Goal: Transaction & Acquisition: Purchase product/service

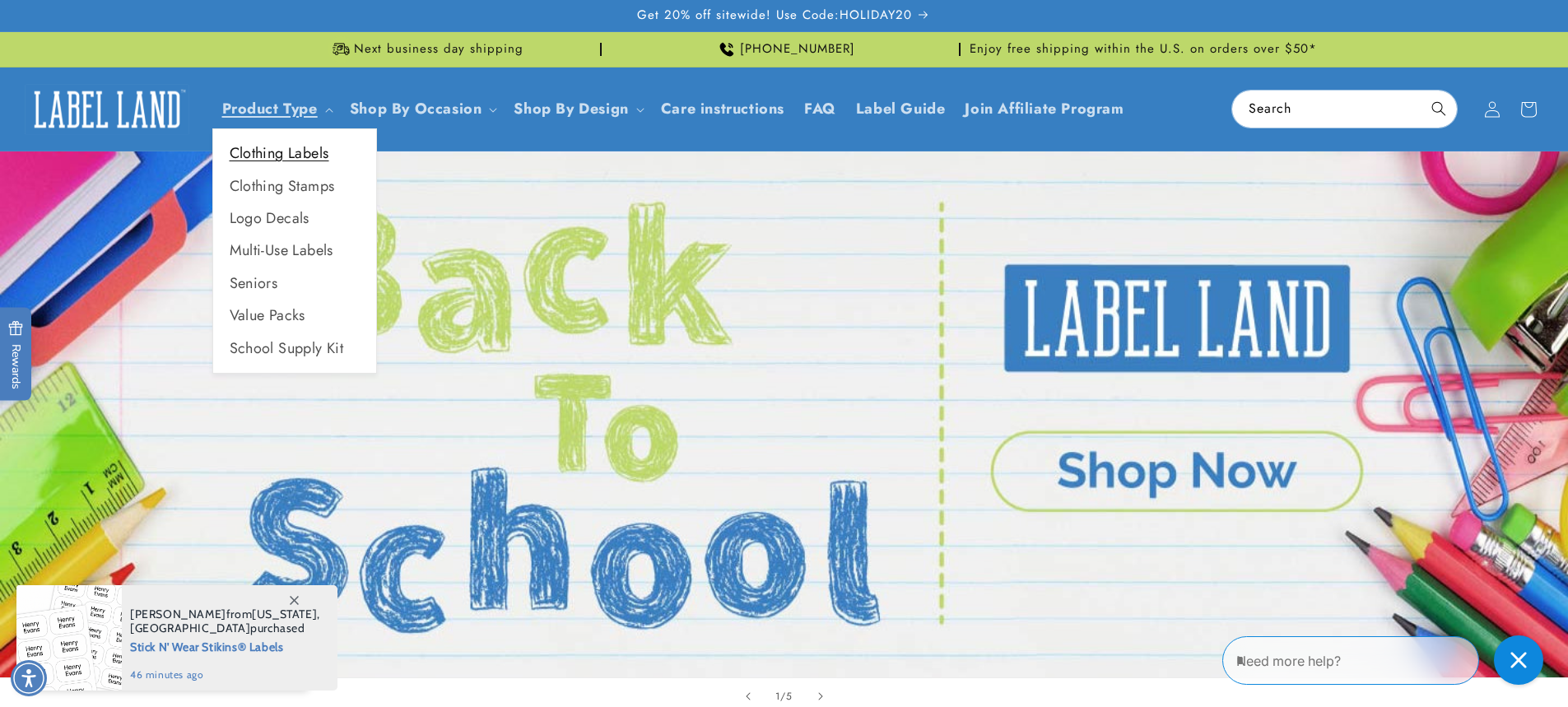
click at [282, 153] on link "Clothing Labels" at bounding box center [295, 153] width 163 height 32
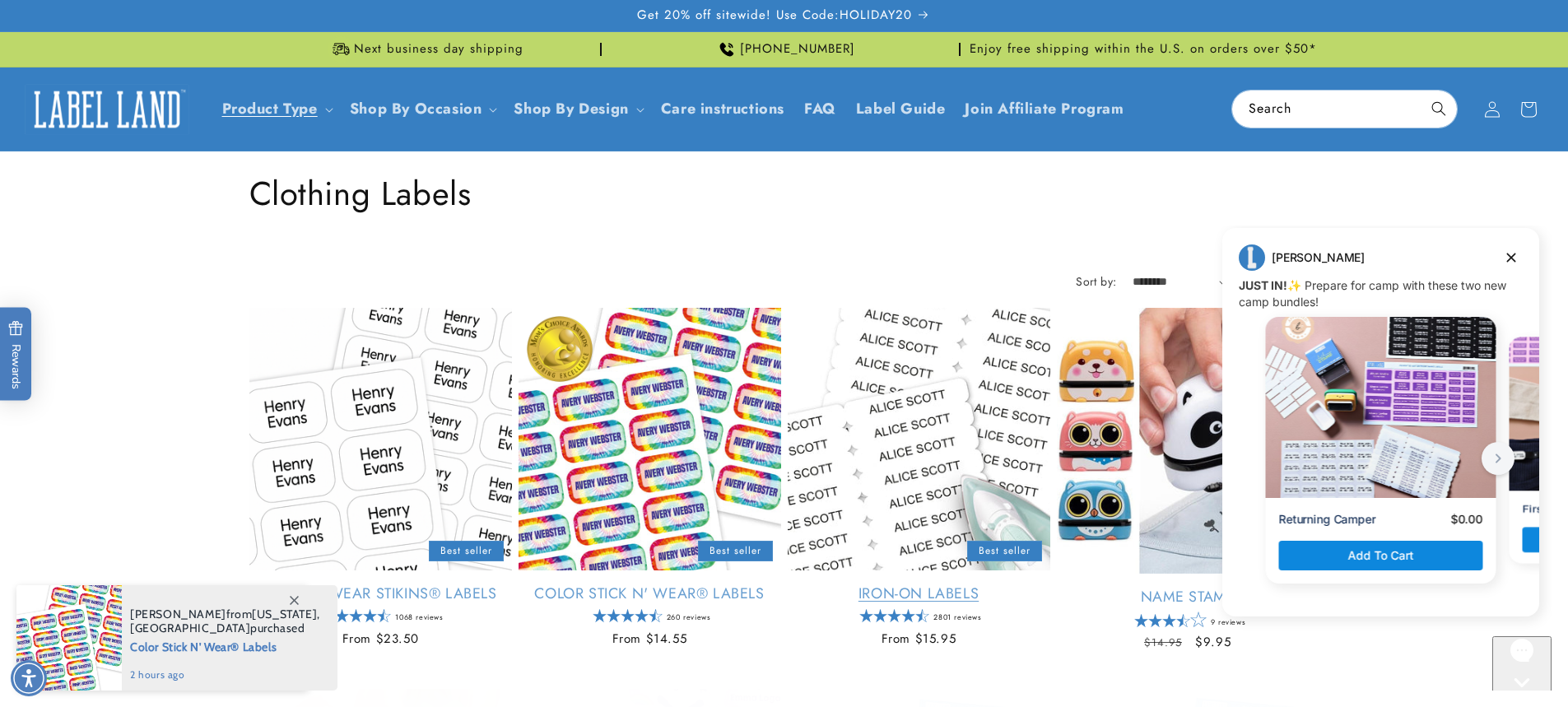
click at [926, 584] on link "Iron-On Labels" at bounding box center [919, 594] width 263 height 19
